Goal: Find contact information: Find contact information

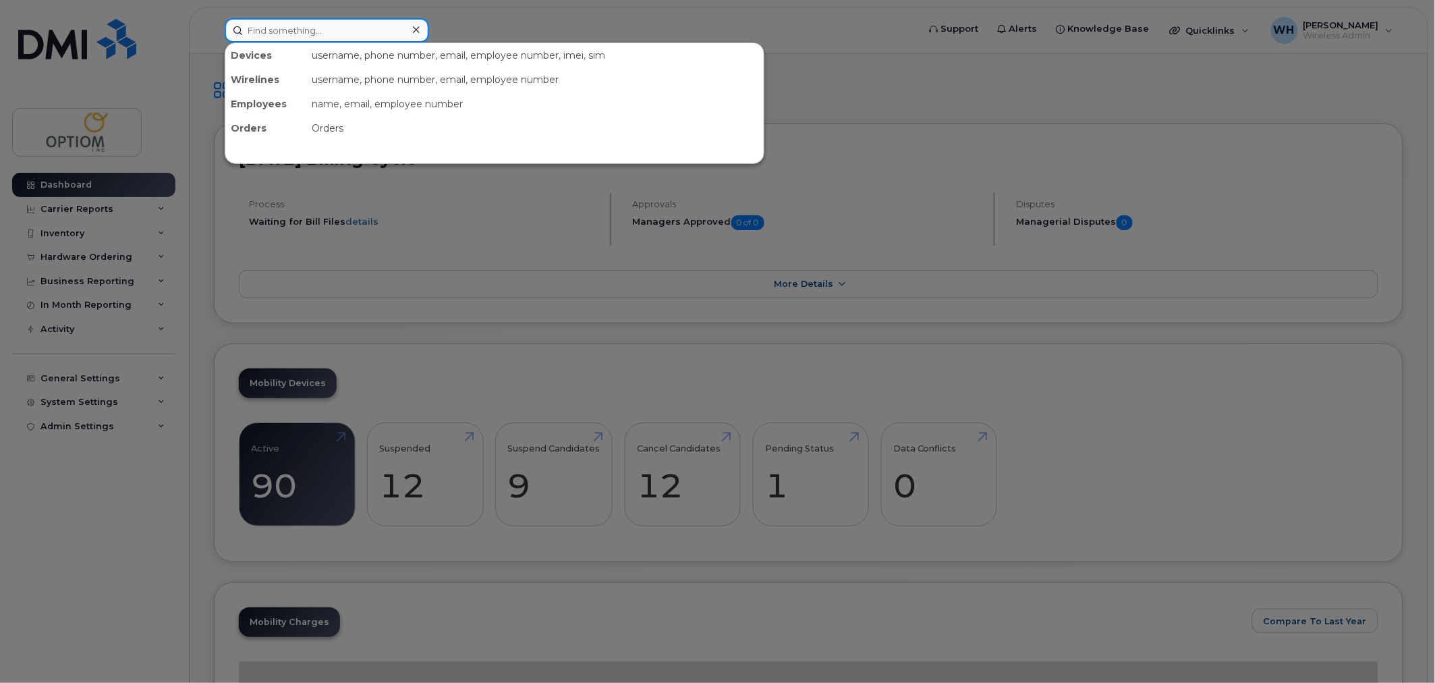
click at [311, 34] on input at bounding box center [327, 30] width 204 height 24
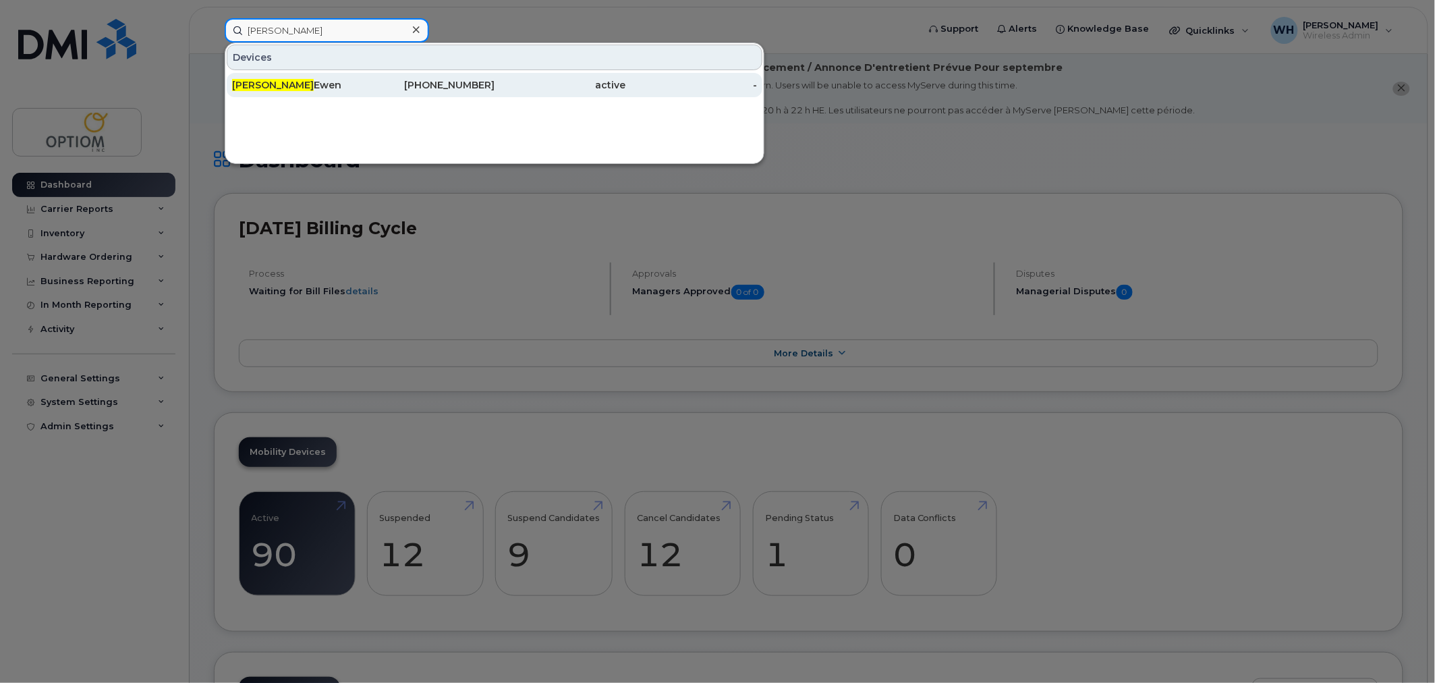
type input "CATHY"
drag, startPoint x: 307, startPoint y: 84, endPoint x: 361, endPoint y: 86, distance: 54.0
click at [307, 84] on div "Cathy Ewen" at bounding box center [298, 84] width 132 height 13
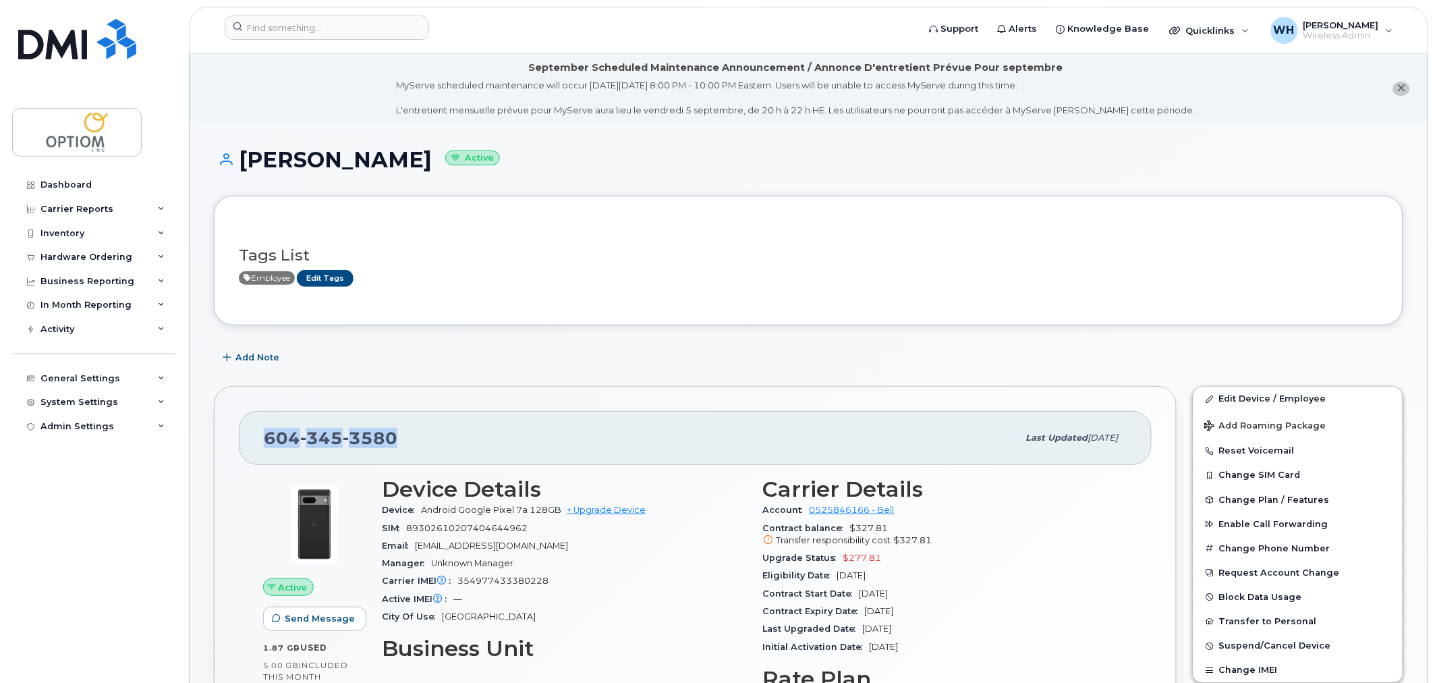
drag, startPoint x: 267, startPoint y: 441, endPoint x: 418, endPoint y: 437, distance: 151.9
click at [418, 437] on div "[PHONE_NUMBER]" at bounding box center [641, 438] width 754 height 28
copy span "[PHONE_NUMBER]"
